Goal: Information Seeking & Learning: Check status

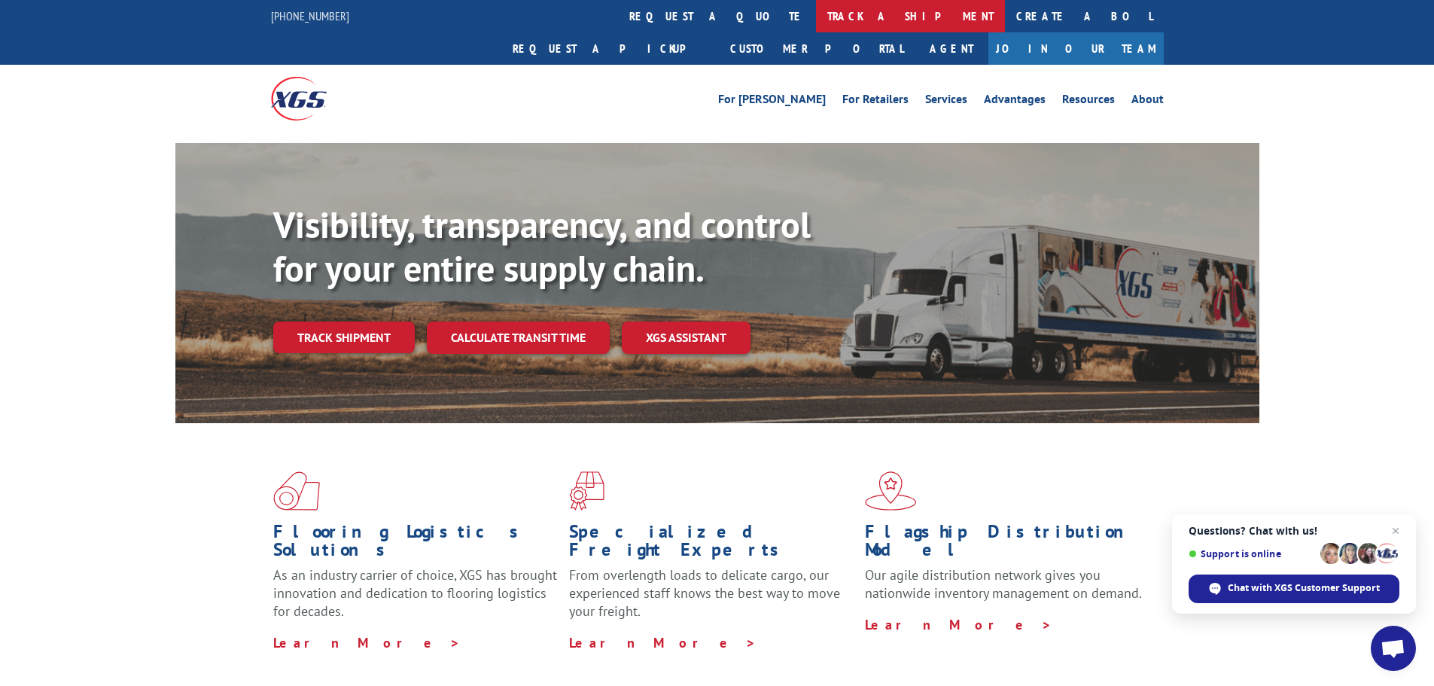
click at [816, 11] on link "track a shipment" at bounding box center [910, 16] width 189 height 32
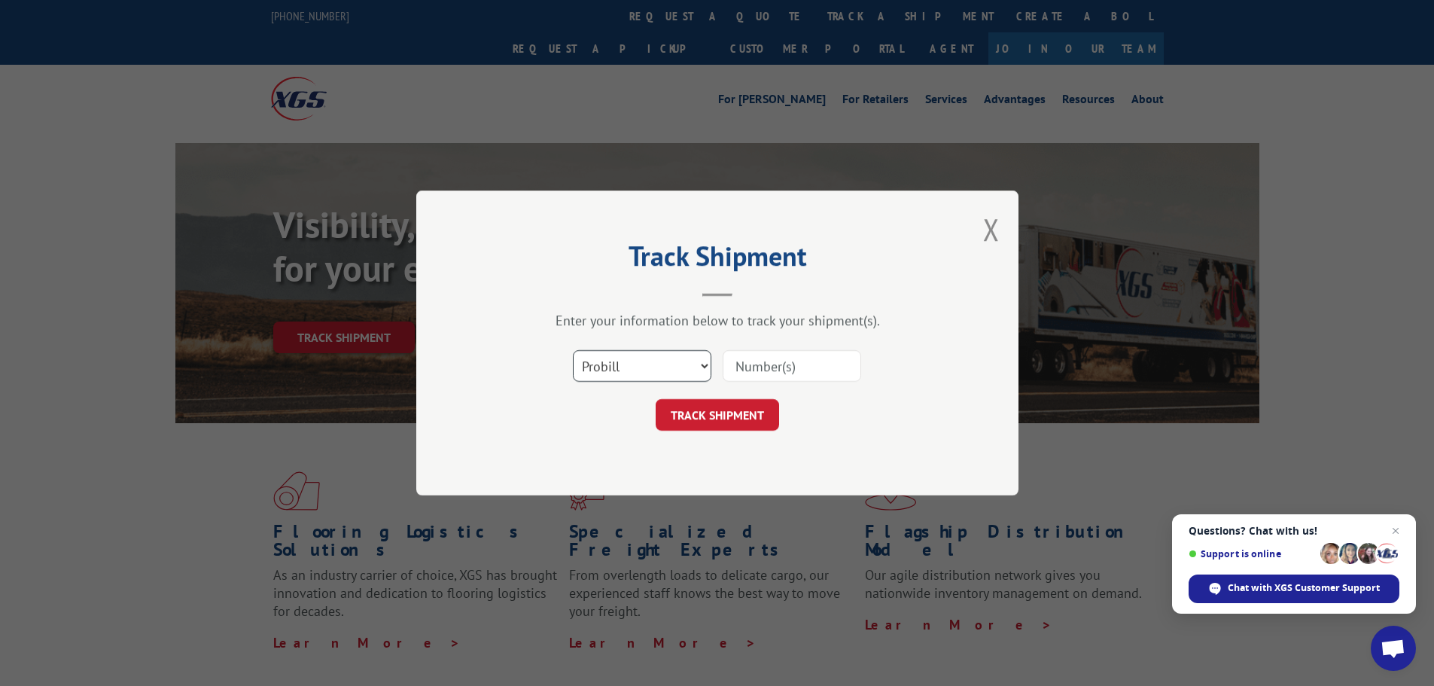
click at [690, 361] on select "Select category... Probill BOL PO" at bounding box center [642, 366] width 139 height 32
select select "bol"
click at [573, 350] on select "Select category... Probill BOL PO" at bounding box center [642, 366] width 139 height 32
click at [791, 359] on input at bounding box center [792, 366] width 139 height 32
type input "7038023"
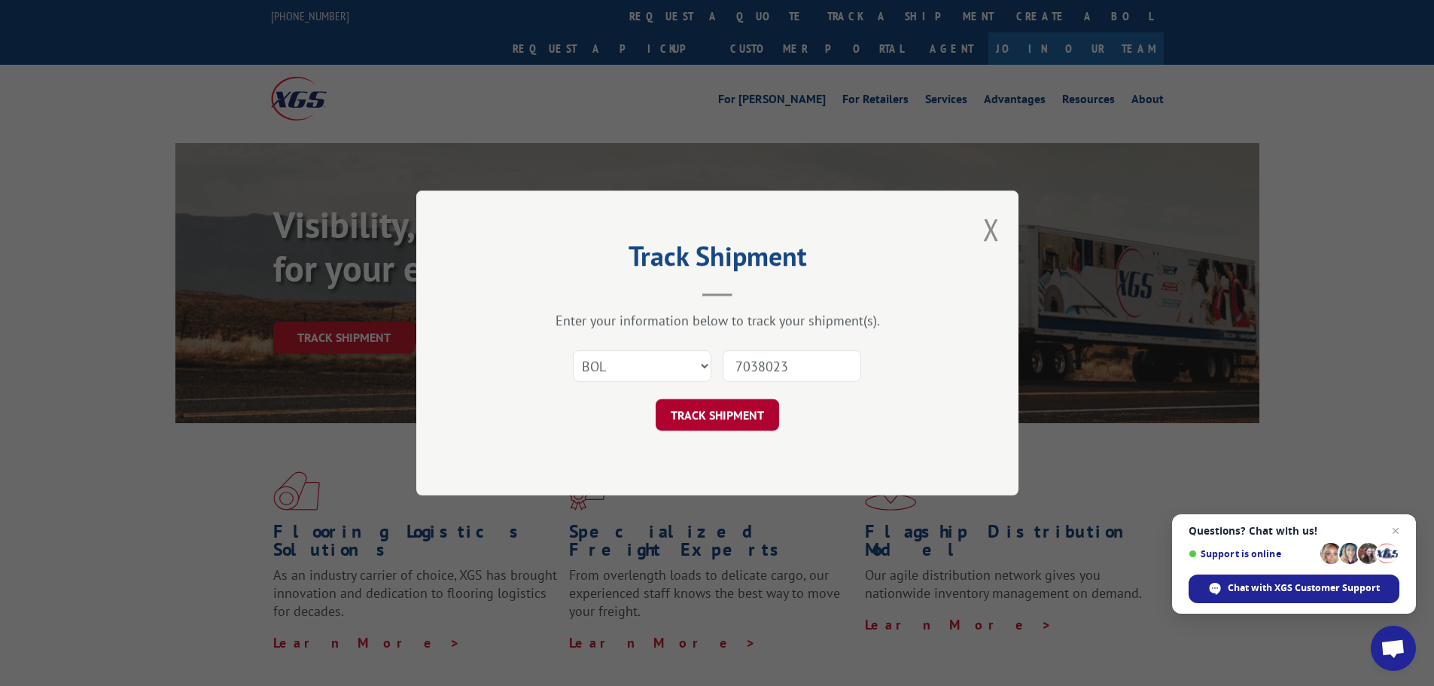
click at [727, 417] on button "TRACK SHIPMENT" at bounding box center [717, 415] width 123 height 32
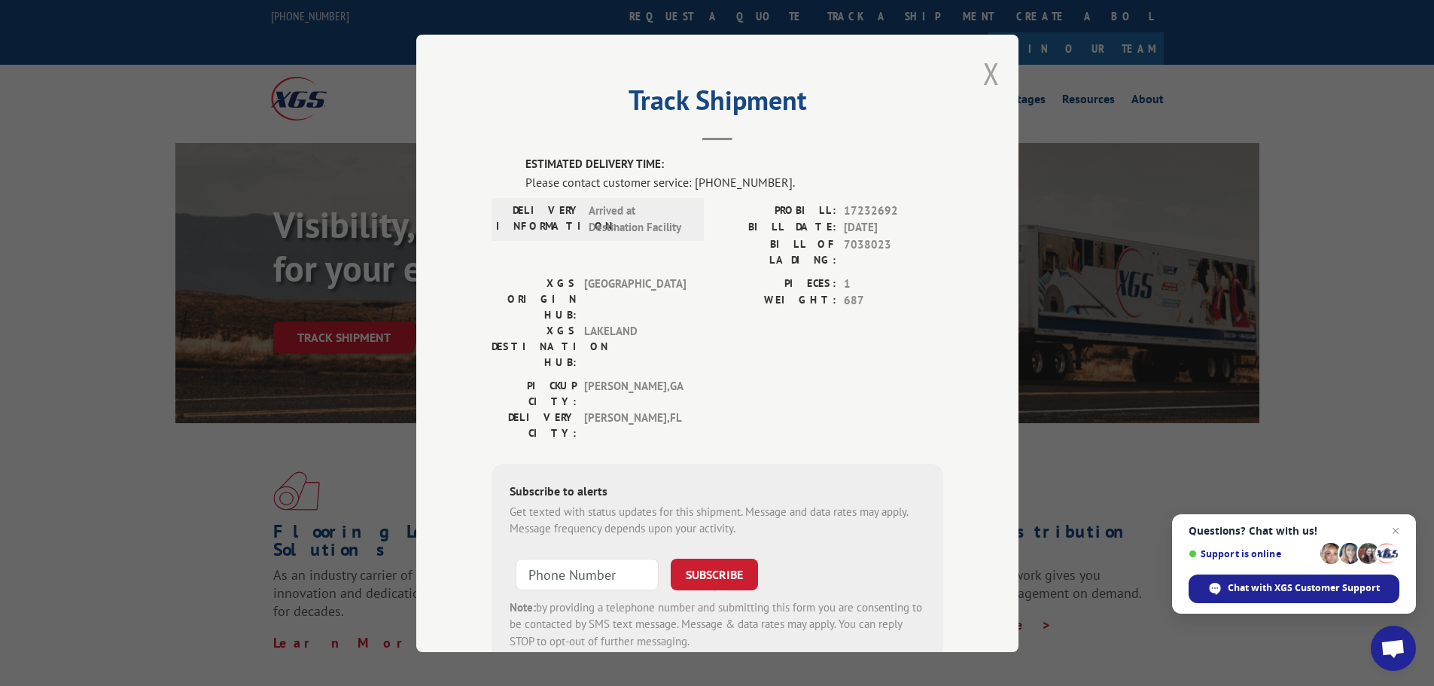
click at [983, 70] on button "Close modal" at bounding box center [991, 73] width 17 height 40
